Goal: Task Accomplishment & Management: Manage account settings

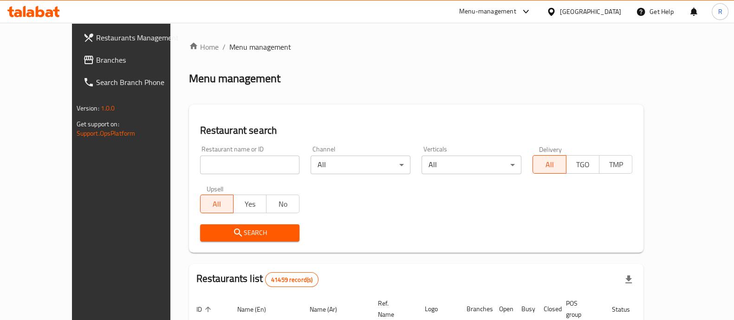
click at [200, 168] on input "search" at bounding box center [250, 165] width 100 height 19
type input "puffy pop"
click at [228, 231] on span "Search" at bounding box center [250, 233] width 85 height 12
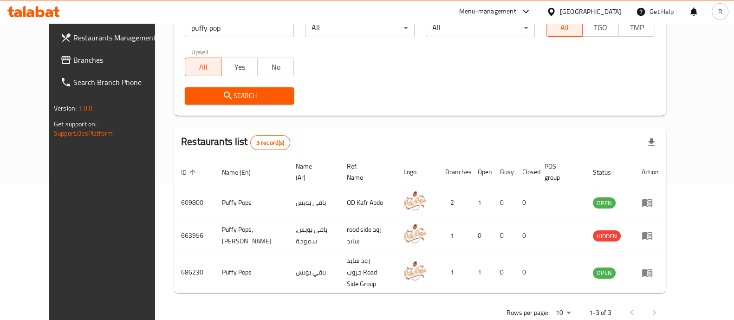
scroll to position [138, 0]
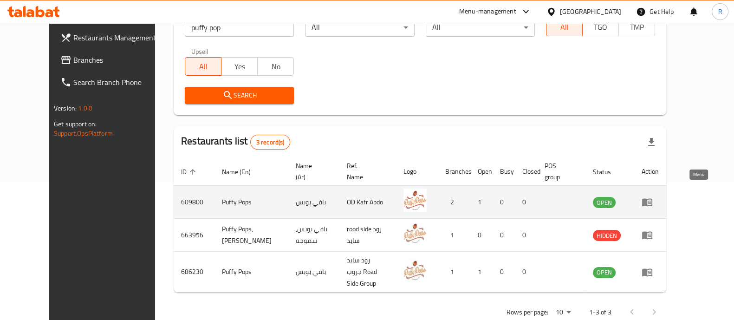
click at [653, 199] on icon "enhanced table" at bounding box center [647, 203] width 10 height 8
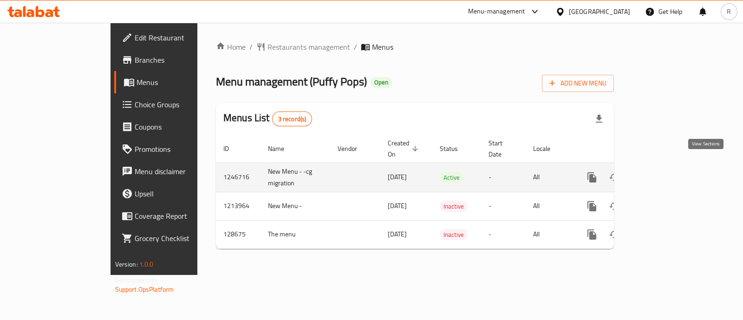
click at [670, 175] on link "enhanced table" at bounding box center [659, 177] width 22 height 22
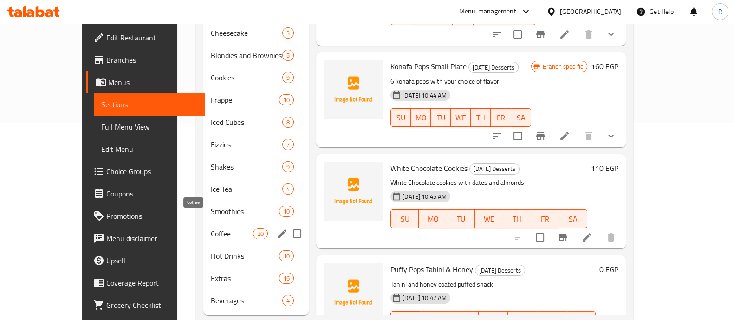
scroll to position [204, 0]
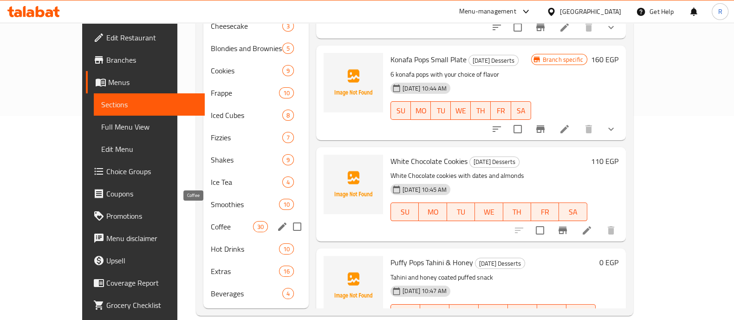
click at [211, 221] on span "Coffee" at bounding box center [232, 226] width 42 height 11
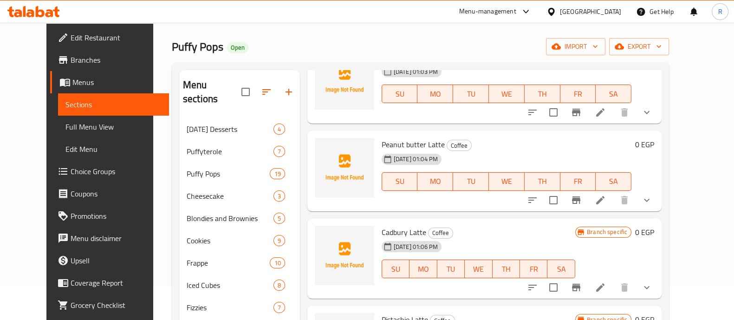
scroll to position [88, 0]
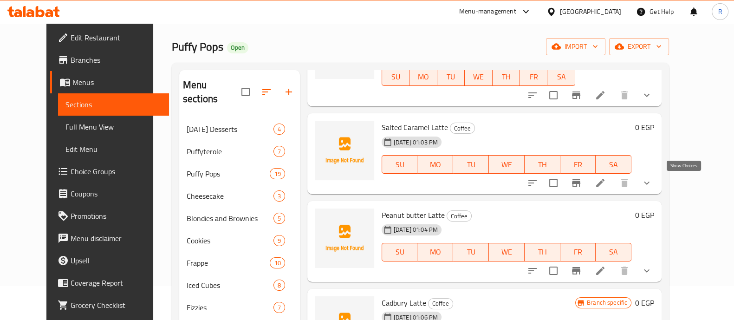
click at [653, 186] on icon "show more" at bounding box center [647, 182] width 11 height 11
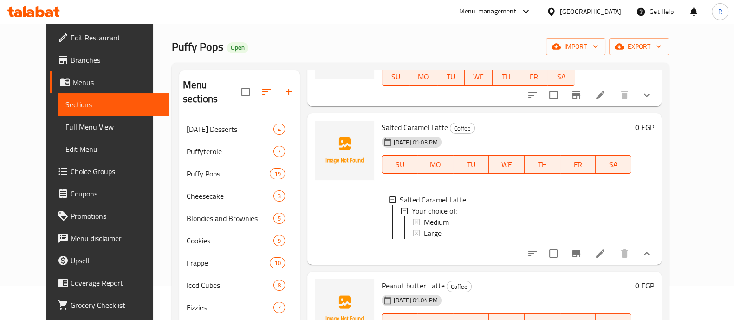
scroll to position [1, 0]
click at [424, 222] on span "Medium" at bounding box center [436, 221] width 25 height 11
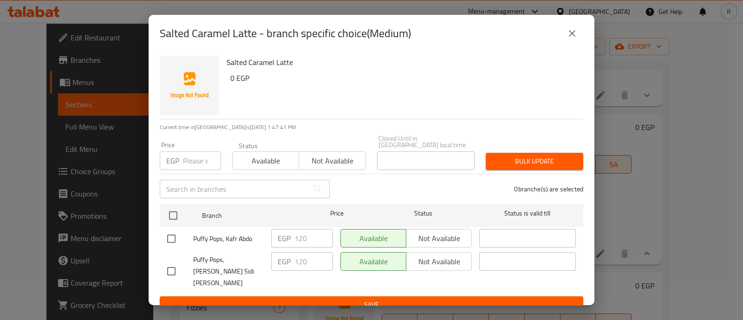
click at [569, 39] on icon "close" at bounding box center [572, 33] width 11 height 11
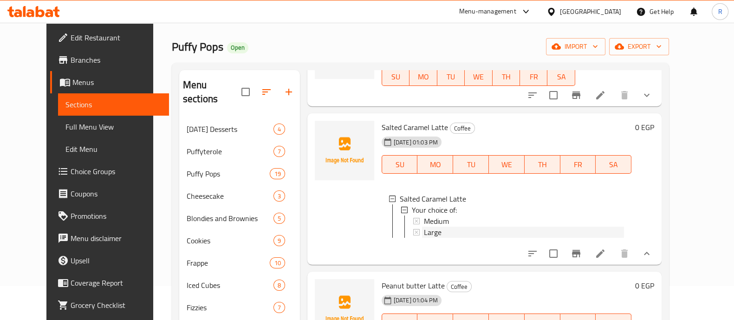
click at [424, 229] on span "Large" at bounding box center [433, 232] width 18 height 11
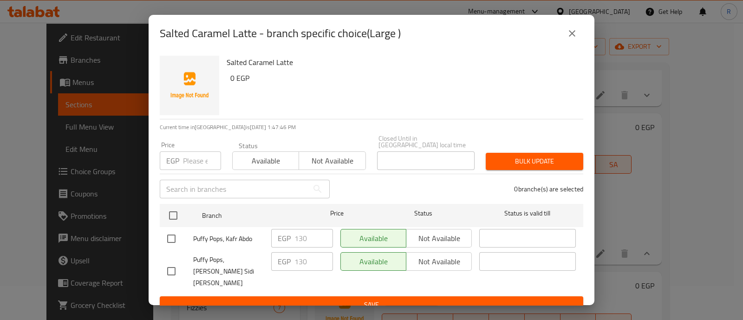
click at [570, 39] on icon "close" at bounding box center [572, 33] width 11 height 11
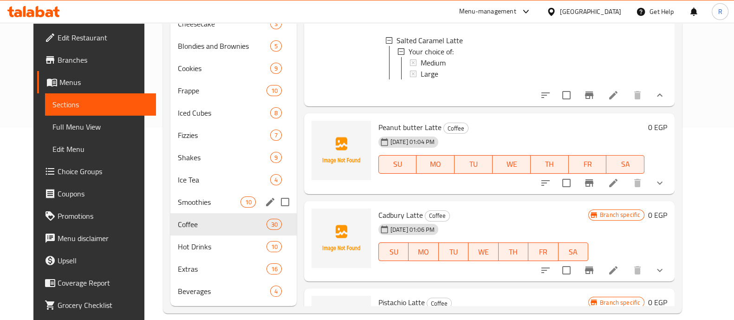
scroll to position [193, 0]
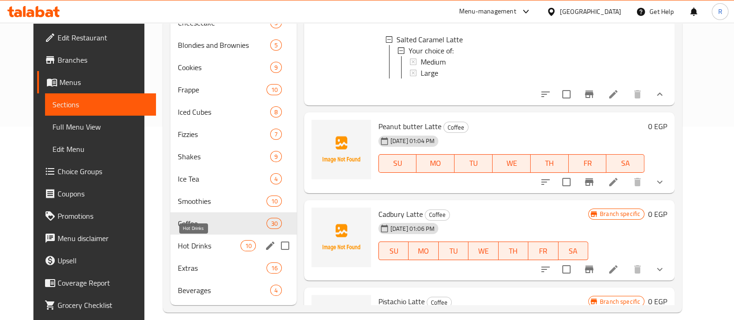
click at [178, 245] on span "Hot Drinks" at bounding box center [209, 245] width 63 height 11
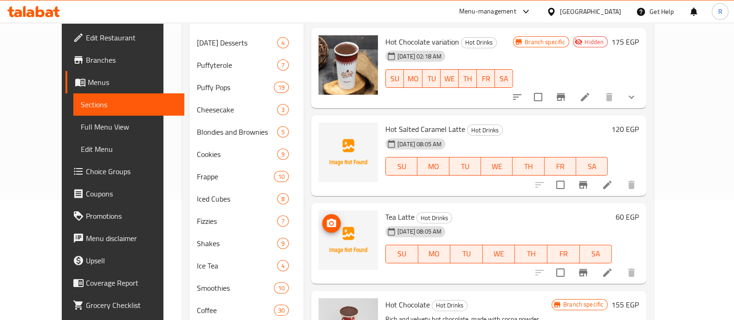
scroll to position [118, 0]
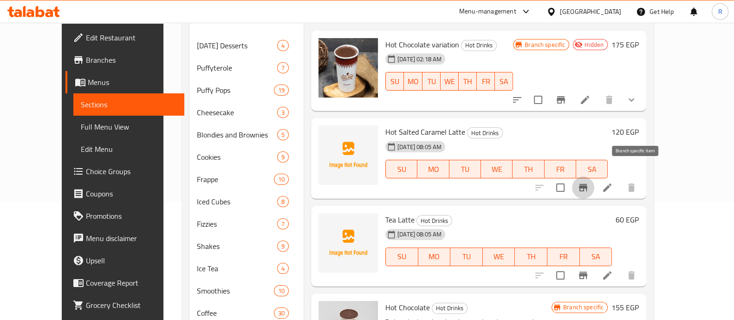
click at [589, 182] on icon "Branch-specific-item" at bounding box center [583, 187] width 11 height 11
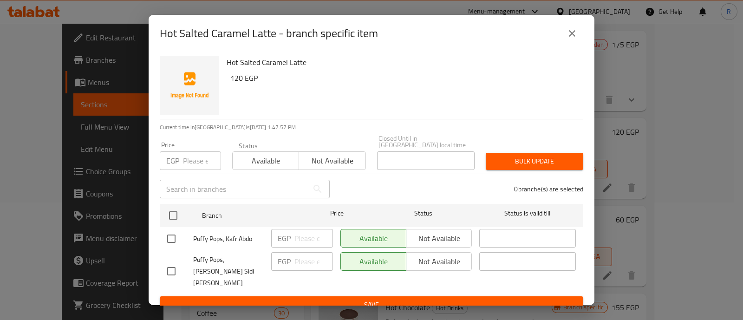
click at [195, 159] on input "number" at bounding box center [202, 160] width 38 height 19
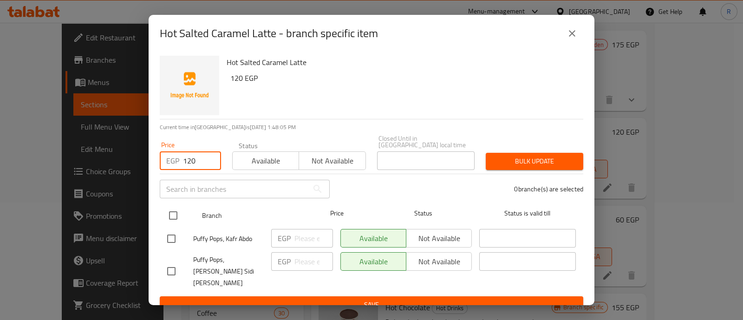
type input "120"
click at [167, 212] on input "checkbox" at bounding box center [174, 216] width 20 height 20
checkbox input "true"
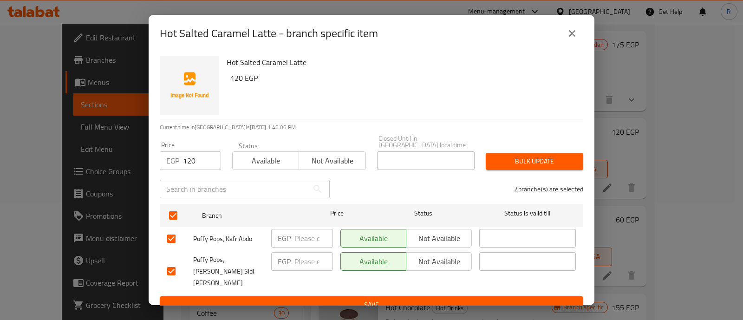
click at [508, 161] on span "Bulk update" at bounding box center [534, 162] width 83 height 12
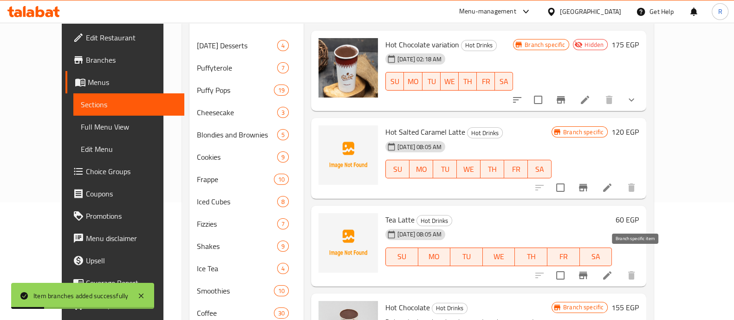
click at [589, 270] on icon "Branch-specific-item" at bounding box center [583, 275] width 11 height 11
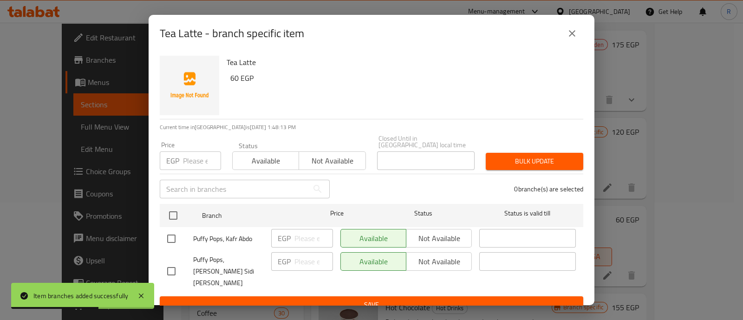
click at [186, 159] on input "number" at bounding box center [202, 160] width 38 height 19
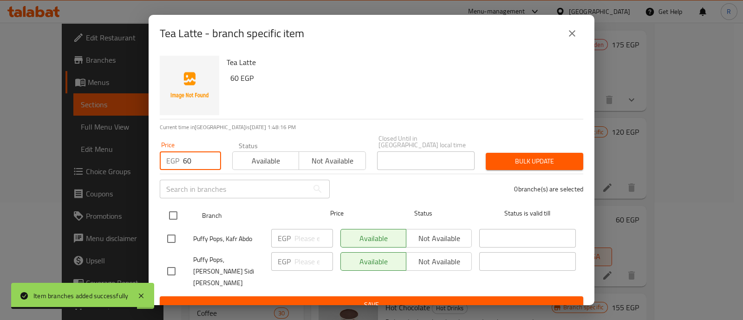
type input "60"
click at [175, 207] on input "checkbox" at bounding box center [174, 216] width 20 height 20
checkbox input "true"
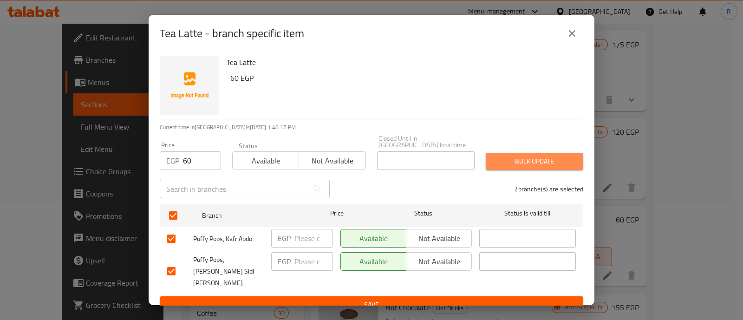
click at [500, 164] on span "Bulk update" at bounding box center [534, 162] width 83 height 12
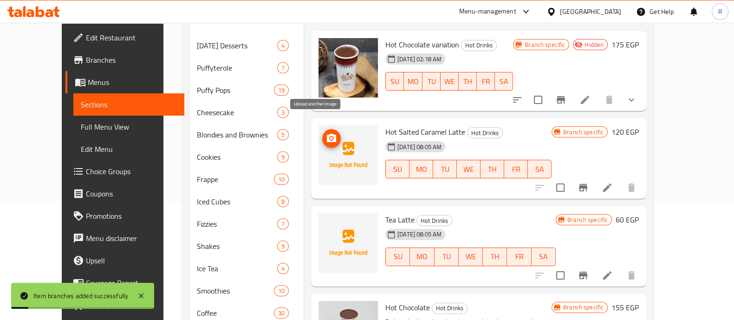
scroll to position [0, 0]
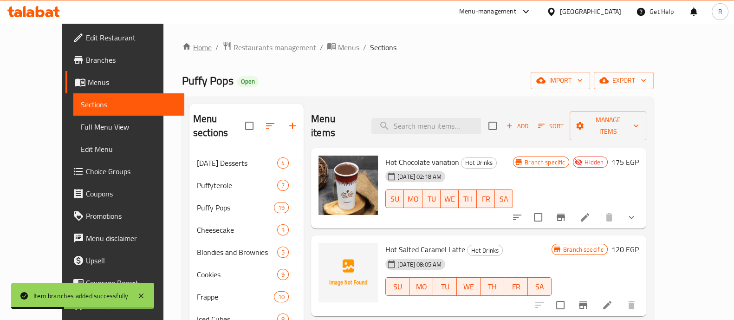
click at [182, 50] on link "Home" at bounding box center [197, 47] width 30 height 11
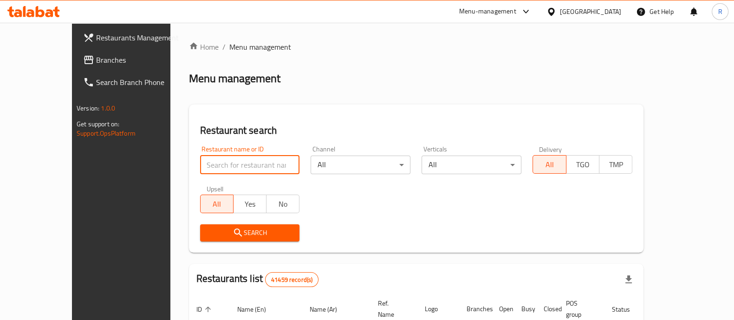
click at [200, 162] on input "search" at bounding box center [250, 165] width 100 height 19
type input "puffy pop"
click at [212, 235] on span "Search" at bounding box center [250, 233] width 85 height 12
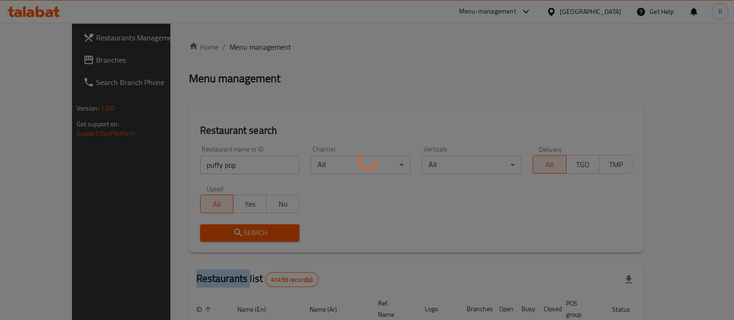
click at [212, 235] on div at bounding box center [367, 160] width 734 height 320
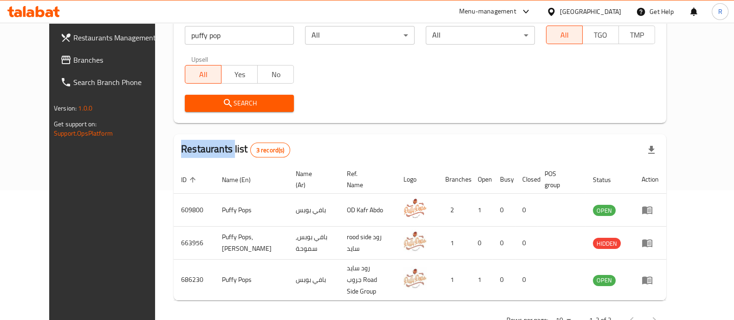
scroll to position [142, 0]
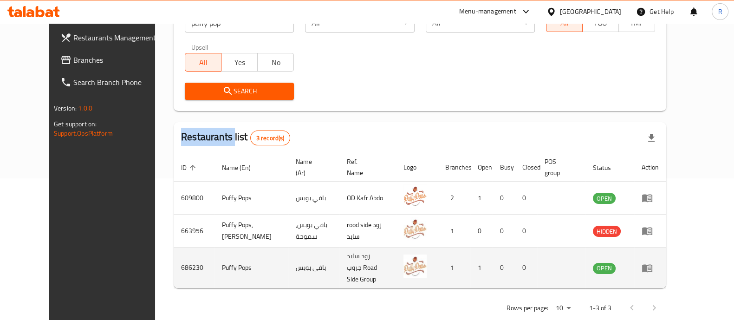
click at [651, 267] on icon "enhanced table" at bounding box center [649, 269] width 3 height 4
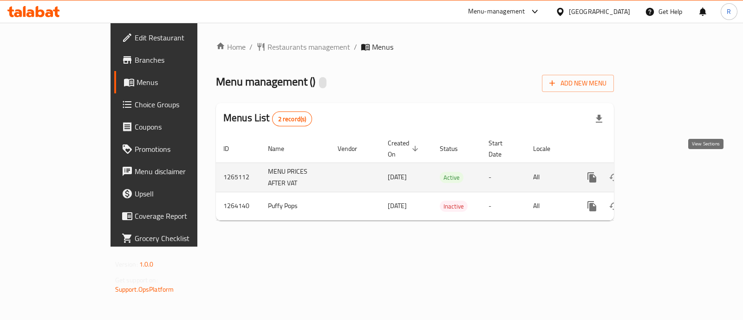
click at [670, 174] on link "enhanced table" at bounding box center [659, 177] width 22 height 22
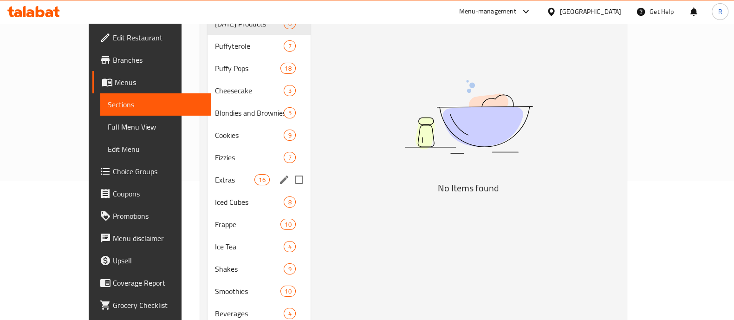
scroll to position [140, 0]
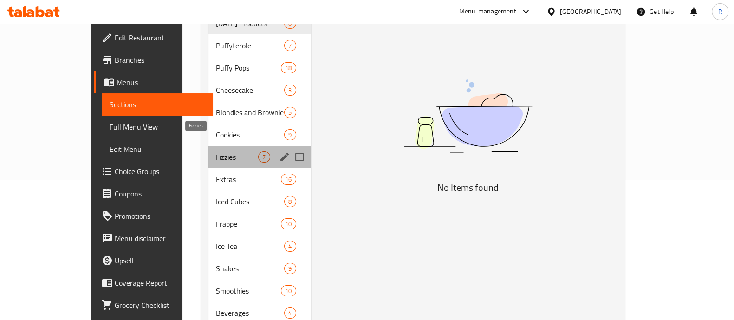
click at [216, 151] on span "Fizzies" at bounding box center [237, 156] width 42 height 11
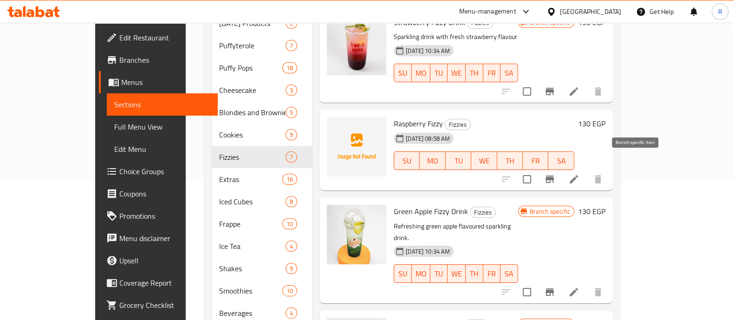
click at [561, 168] on button "Branch-specific-item" at bounding box center [550, 179] width 22 height 22
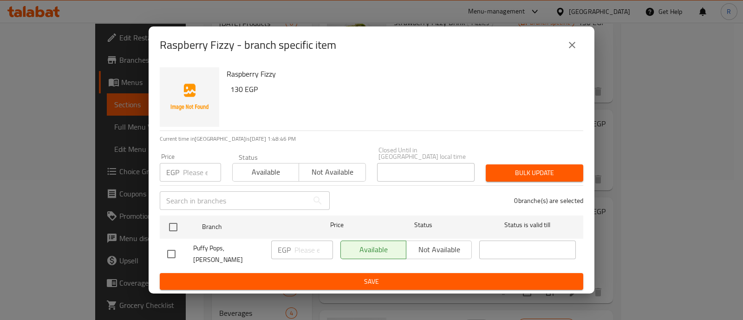
click at [192, 174] on input "number" at bounding box center [202, 172] width 38 height 19
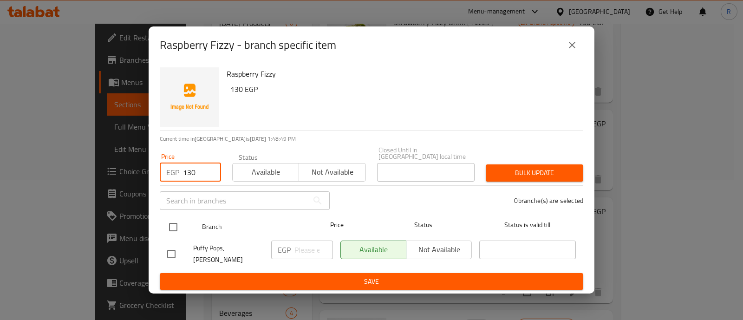
type input "130"
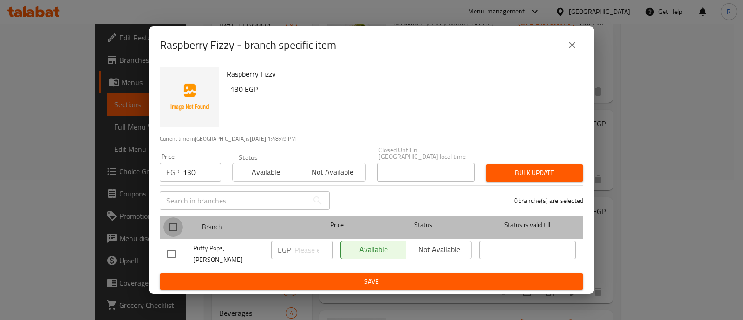
click at [177, 225] on input "checkbox" at bounding box center [174, 227] width 20 height 20
checkbox input "true"
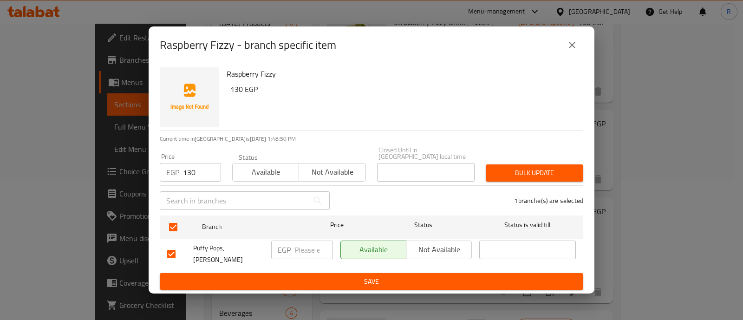
click at [513, 166] on button "Bulk update" at bounding box center [535, 172] width 98 height 17
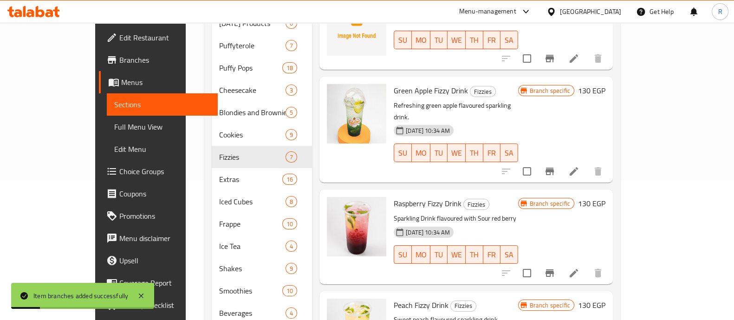
scroll to position [125, 0]
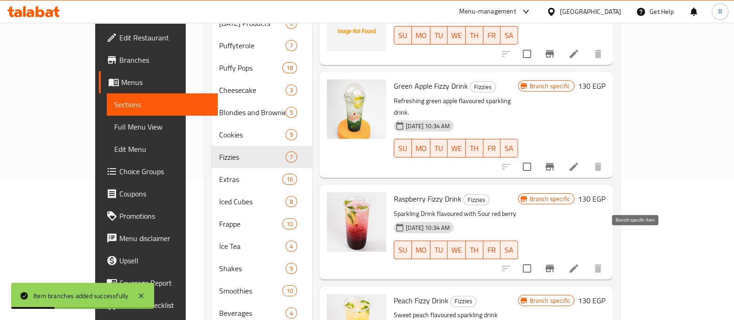
click at [556, 263] on icon "Branch-specific-item" at bounding box center [549, 268] width 11 height 11
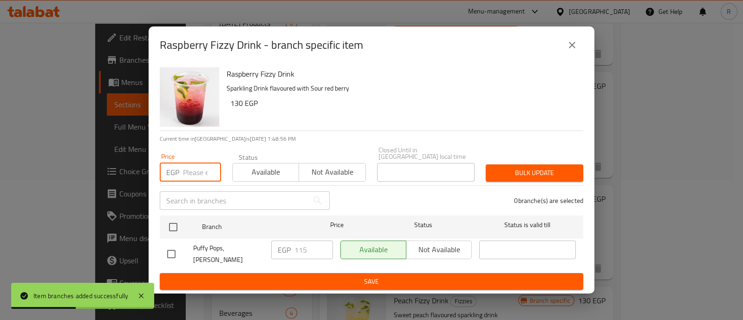
click at [190, 170] on input "number" at bounding box center [202, 172] width 38 height 19
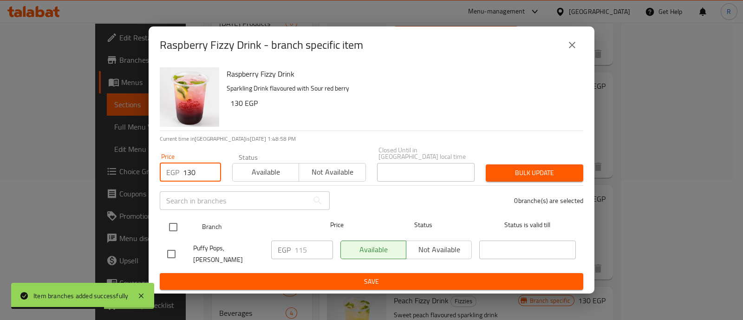
type input "130"
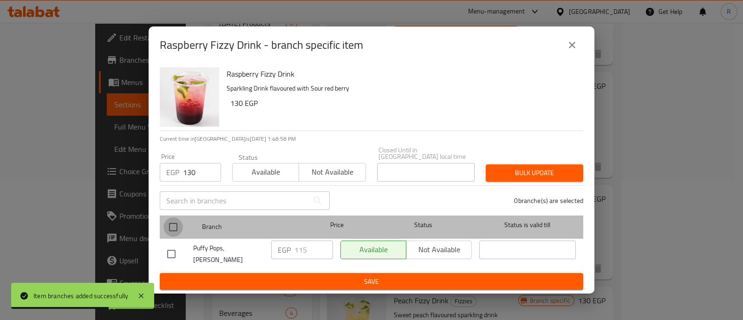
click at [172, 224] on input "checkbox" at bounding box center [174, 227] width 20 height 20
checkbox input "true"
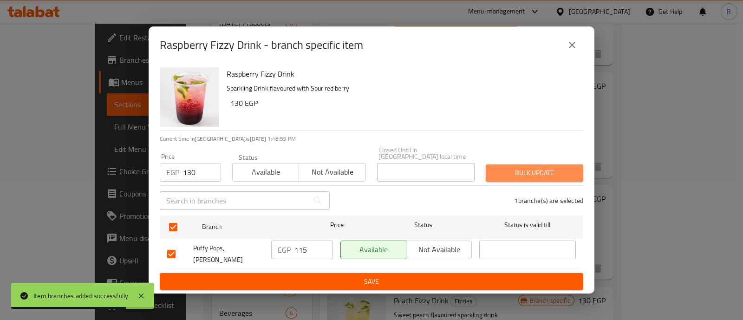
click at [495, 177] on span "Bulk update" at bounding box center [534, 173] width 83 height 12
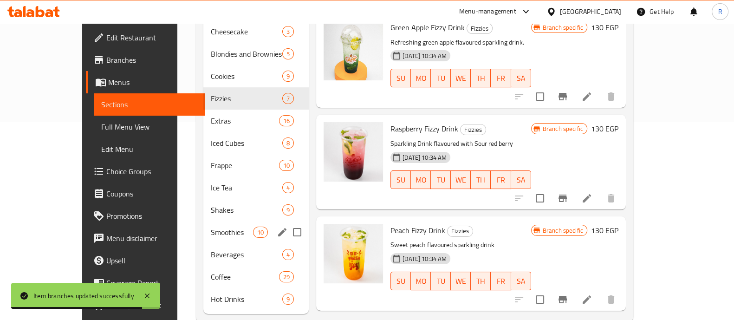
scroll to position [204, 0]
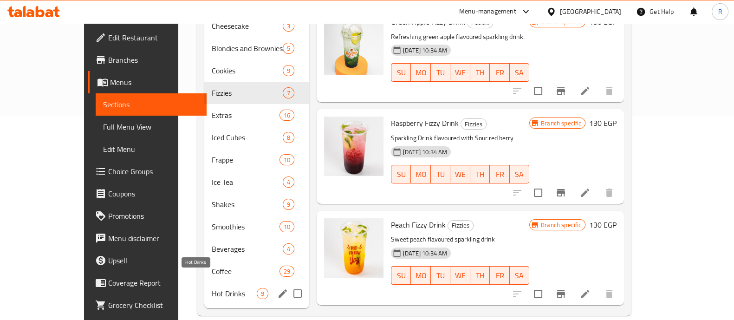
click at [212, 288] on span "Hot Drinks" at bounding box center [234, 293] width 45 height 11
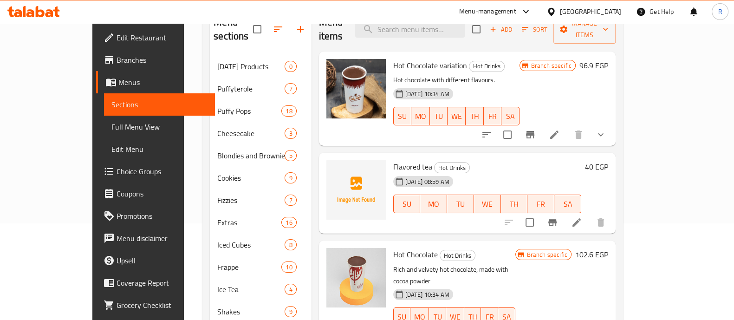
scroll to position [94, 0]
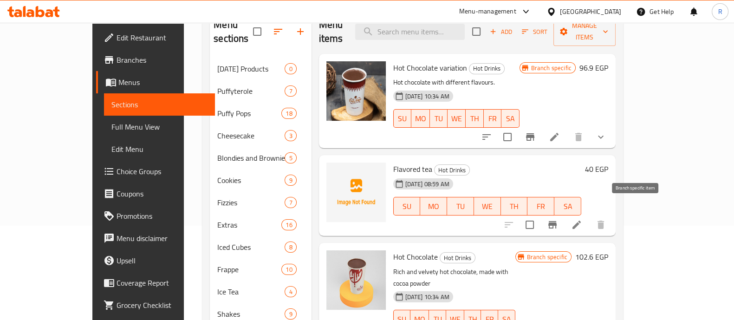
click at [564, 214] on button "Branch-specific-item" at bounding box center [553, 225] width 22 height 22
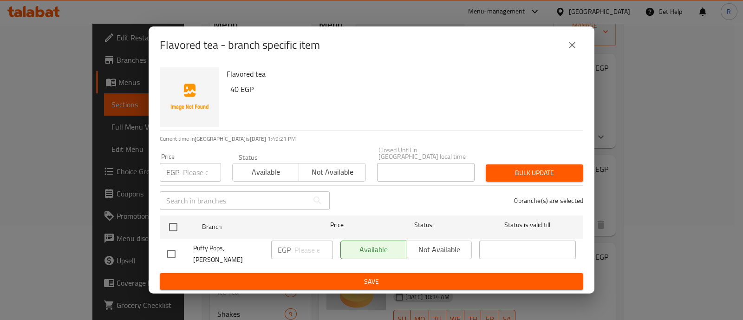
click at [191, 172] on input "number" at bounding box center [202, 172] width 38 height 19
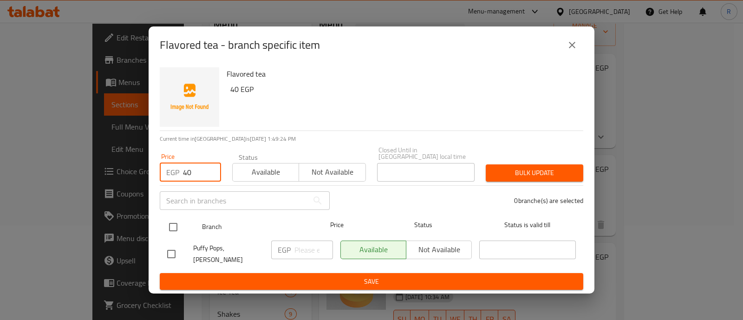
type input "40"
click at [171, 223] on input "checkbox" at bounding box center [174, 227] width 20 height 20
checkbox input "true"
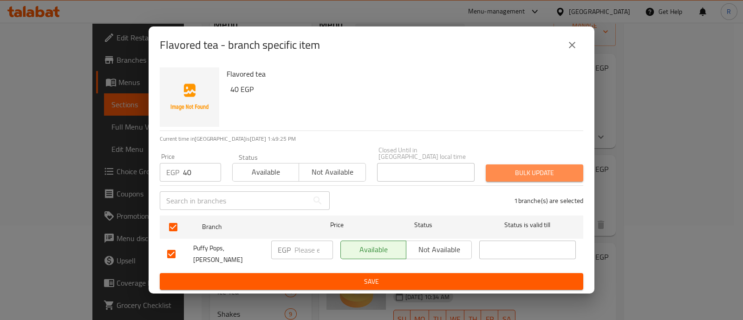
click at [497, 170] on span "Bulk update" at bounding box center [534, 173] width 83 height 12
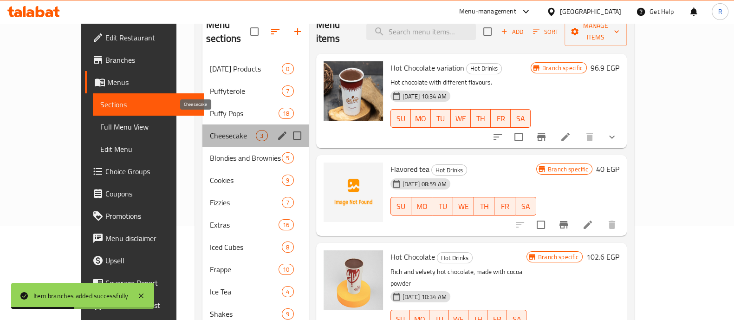
click at [210, 130] on span "Cheesecake" at bounding box center [233, 135] width 46 height 11
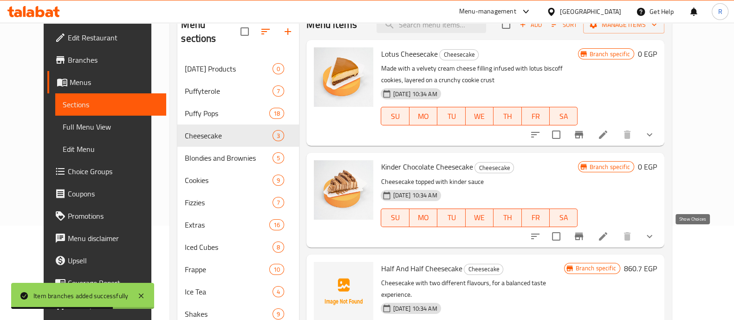
click at [655, 232] on icon "show more" at bounding box center [649, 236] width 11 height 11
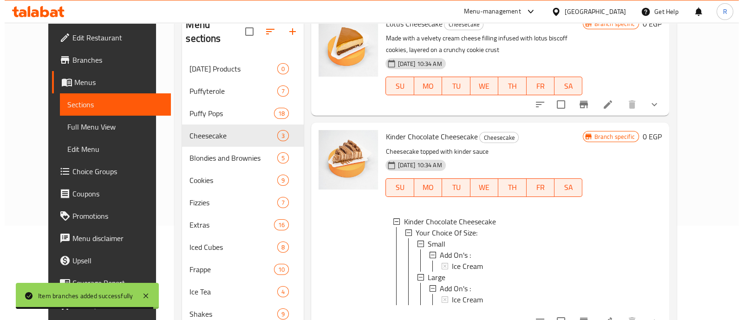
scroll to position [36, 0]
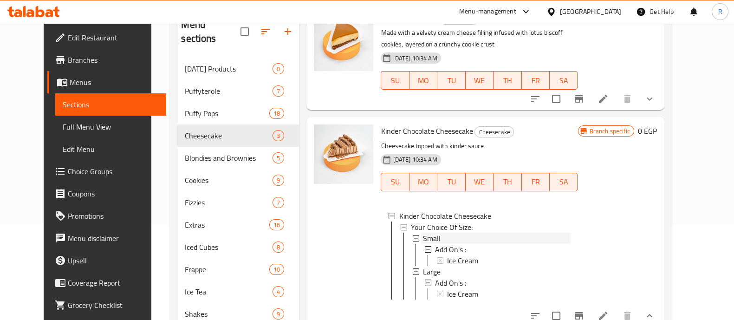
click at [423, 239] on span "Small" at bounding box center [432, 238] width 18 height 11
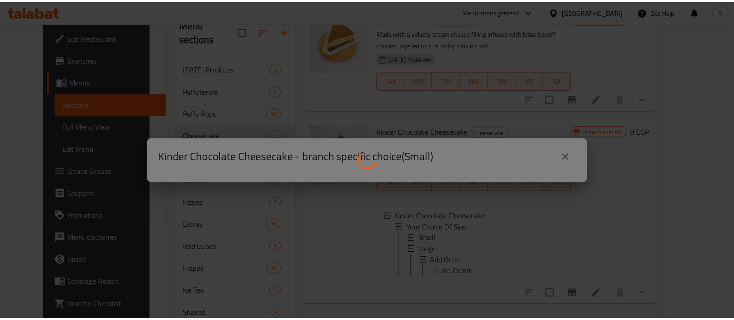
scroll to position [1, 0]
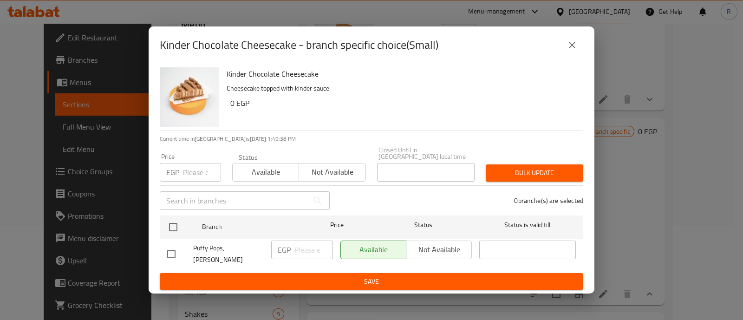
click at [188, 171] on input "number" at bounding box center [202, 172] width 38 height 19
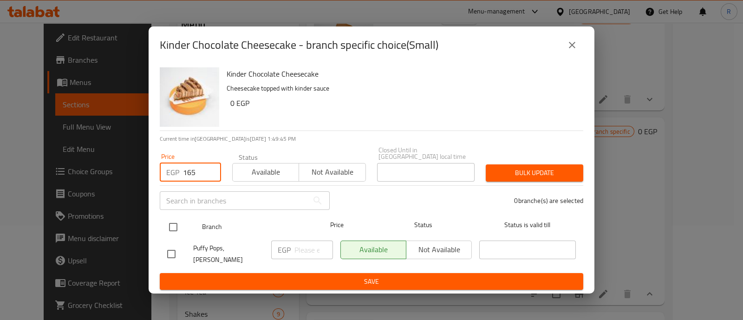
type input "165"
click at [172, 229] on input "checkbox" at bounding box center [174, 227] width 20 height 20
checkbox input "true"
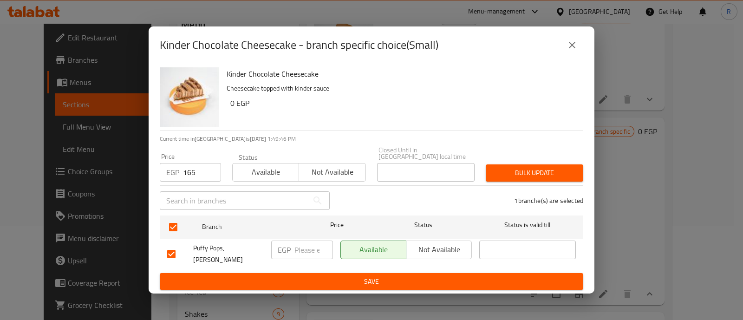
click at [498, 168] on span "Bulk update" at bounding box center [534, 173] width 83 height 12
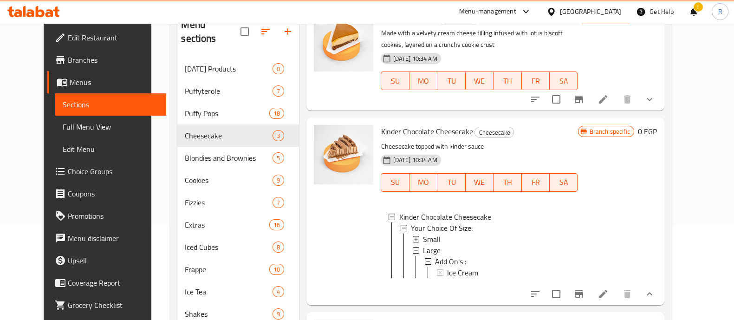
scroll to position [0, 0]
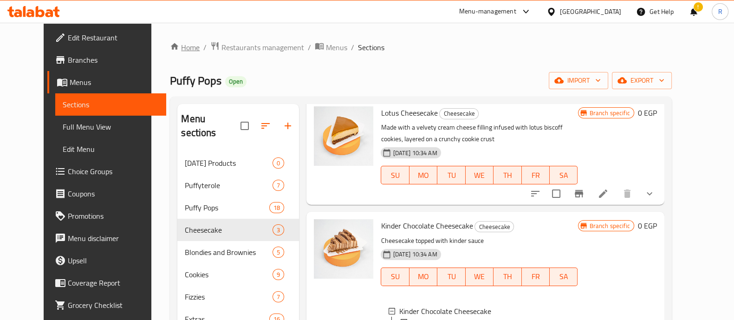
click at [170, 46] on link "Home" at bounding box center [185, 47] width 30 height 11
